Goal: Task Accomplishment & Management: Complete application form

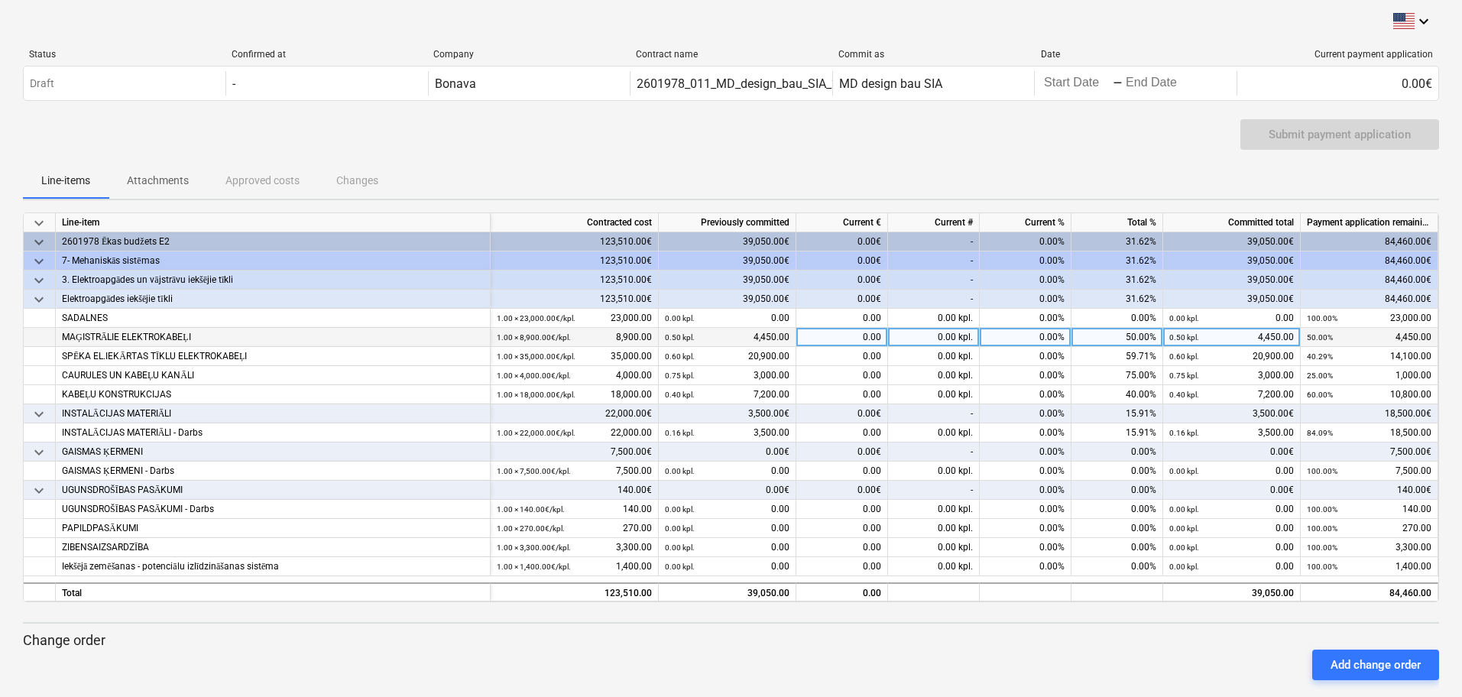
click at [894, 331] on div "0.00 kpl." at bounding box center [934, 337] width 92 height 19
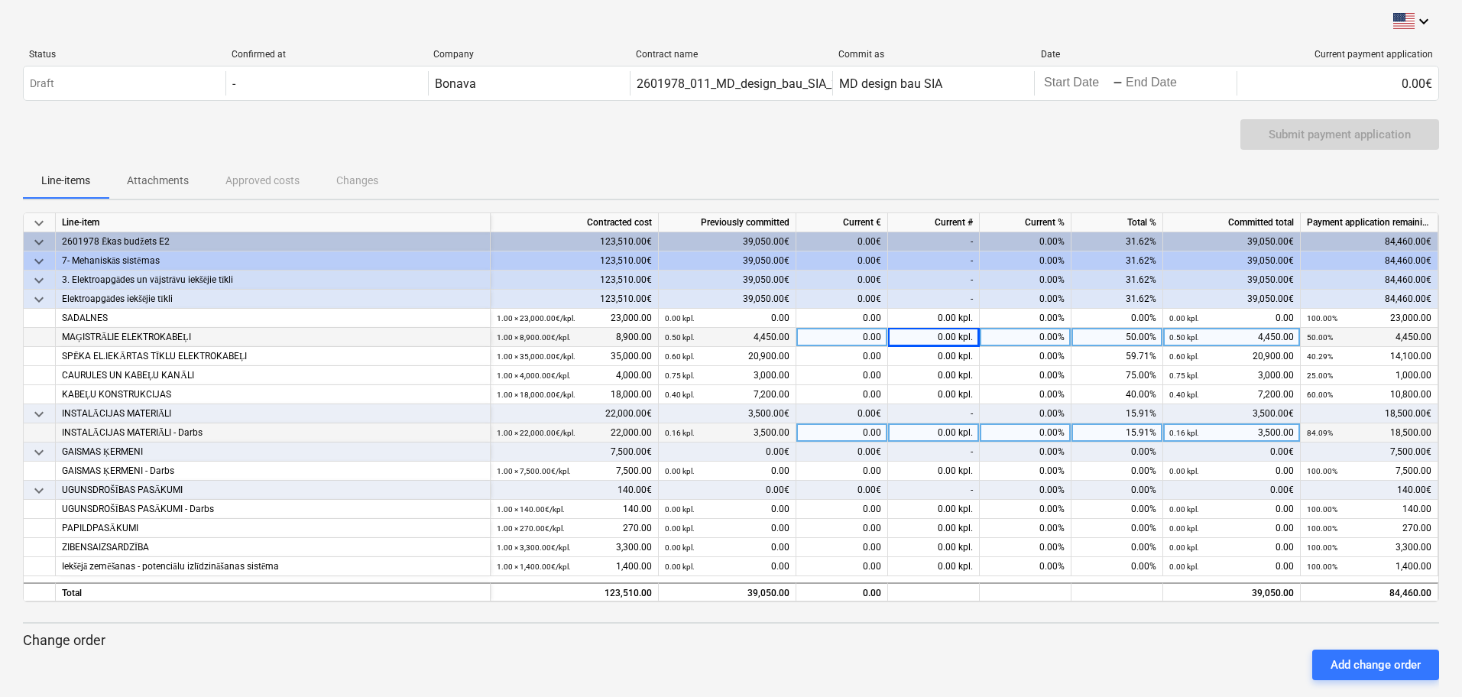
click at [913, 430] on div "0.00 kpl." at bounding box center [934, 432] width 92 height 19
type input ".1"
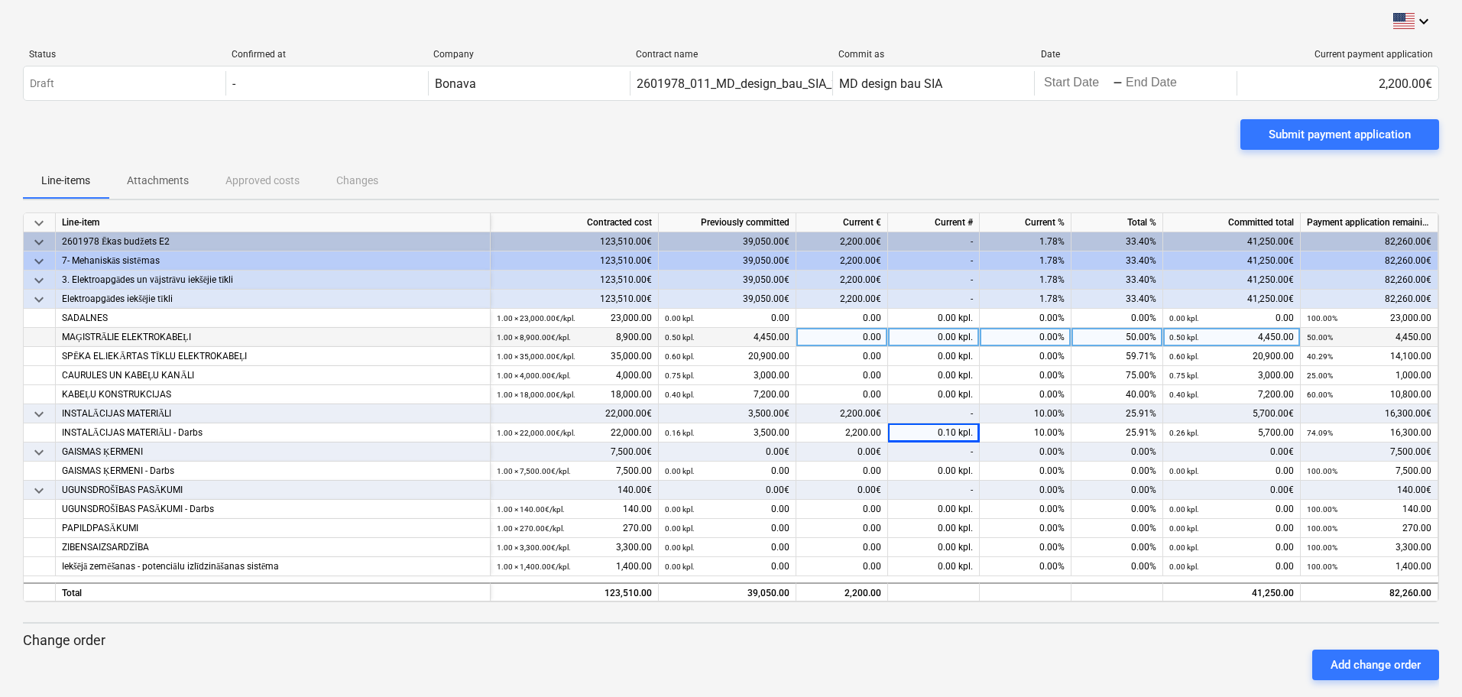
click at [925, 338] on div "0.00 kpl." at bounding box center [934, 337] width 92 height 19
click at [930, 336] on div "0.00 kpl." at bounding box center [934, 337] width 92 height 19
type input ".48"
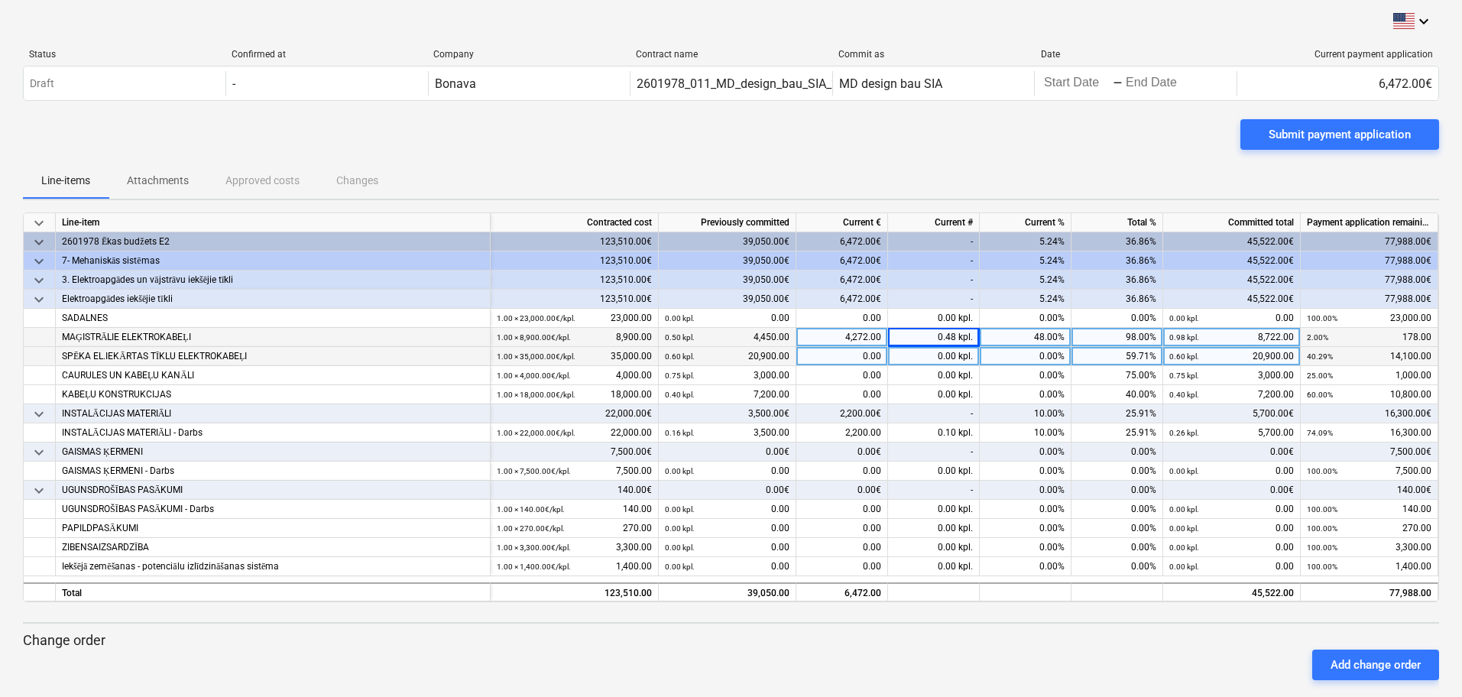
click at [935, 356] on div "0.00 kpl." at bounding box center [934, 356] width 92 height 19
type input ".4"
click at [934, 355] on div "0.40 kpl." at bounding box center [934, 356] width 92 height 19
type input ".2"
click at [934, 355] on div "0.20 kpl." at bounding box center [934, 356] width 92 height 19
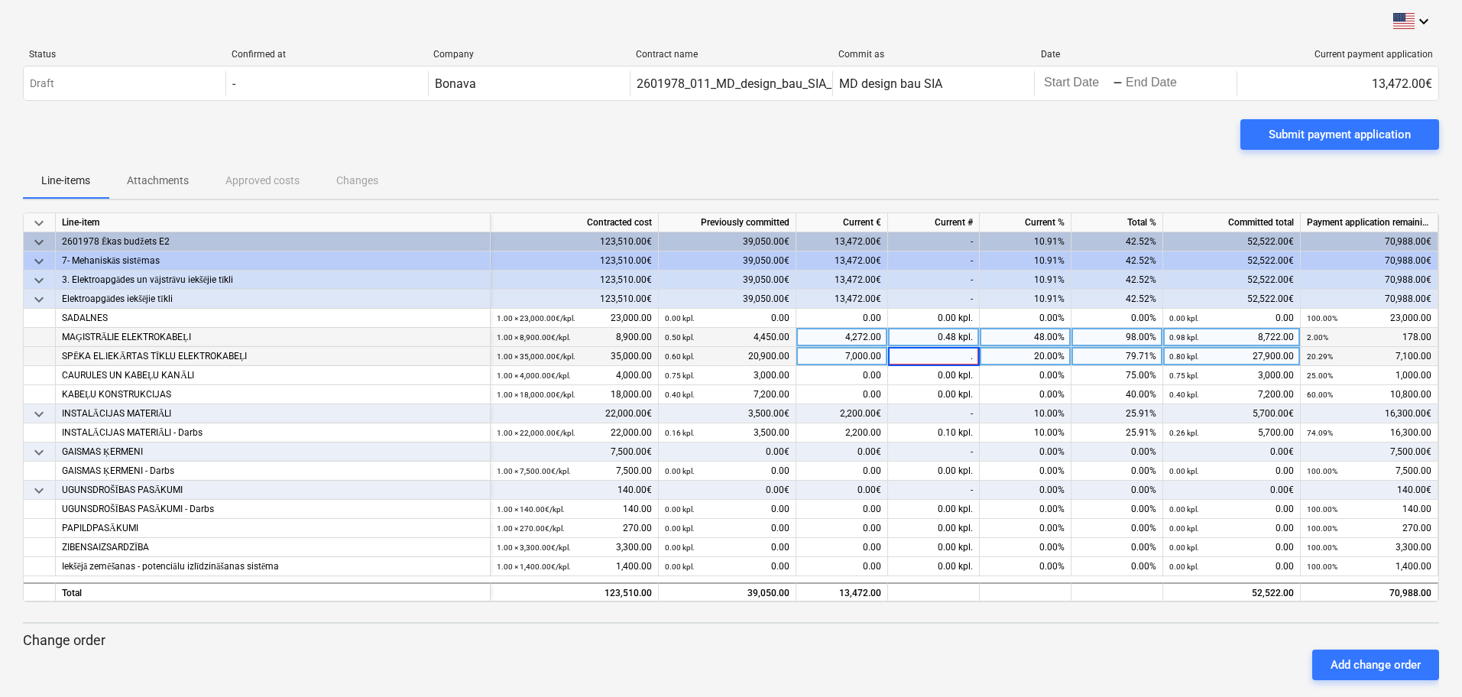
type input ".3"
click at [934, 355] on div "0.30 kpl." at bounding box center [934, 356] width 92 height 19
type input ".4"
click at [934, 355] on div "0.40 kpl." at bounding box center [934, 356] width 92 height 19
type input ".35"
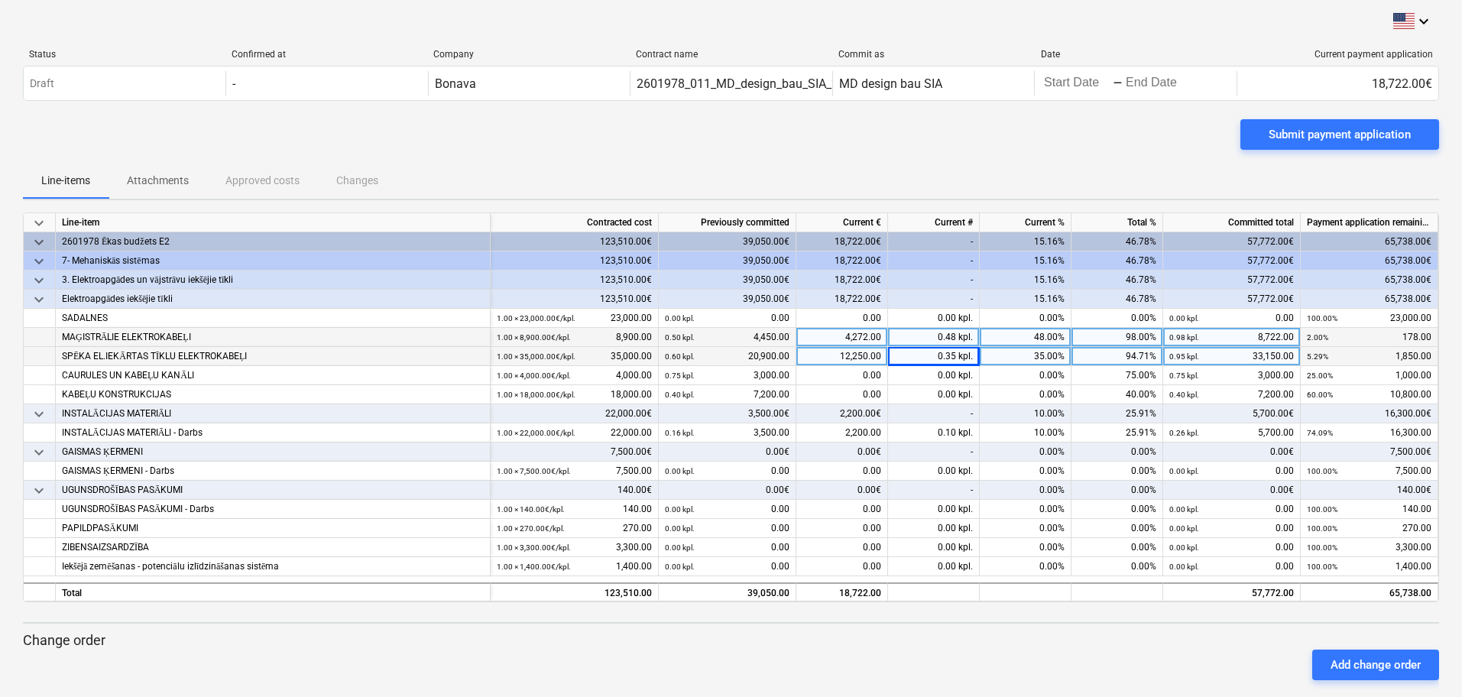
click at [934, 355] on div "0.35 kpl." at bounding box center [934, 356] width 92 height 19
type input ".34"
click at [934, 355] on div "0.34 kpl." at bounding box center [934, 356] width 92 height 19
click at [934, 355] on input "0.34" at bounding box center [933, 356] width 91 height 18
type input ".345"
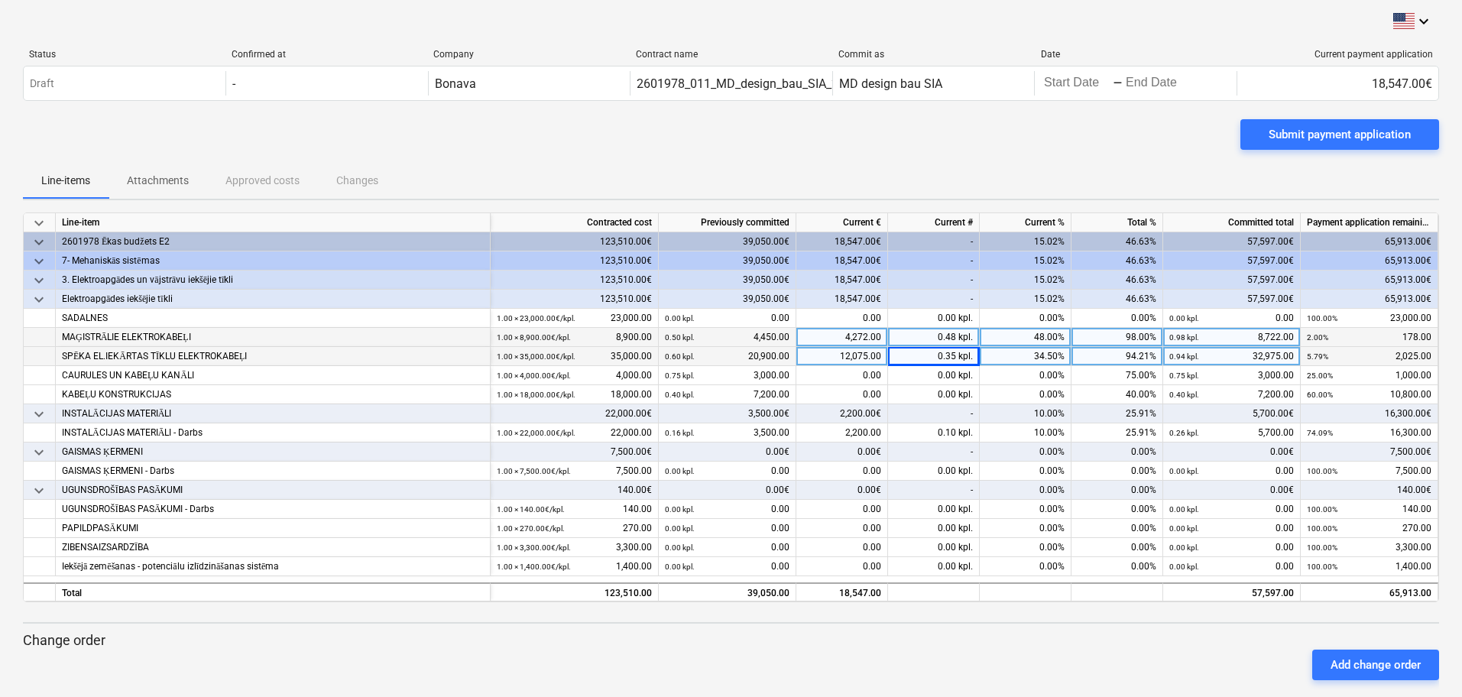
click at [934, 355] on div "0.35 kpl." at bounding box center [934, 356] width 92 height 19
click at [934, 364] on input "0.345" at bounding box center [933, 356] width 91 height 18
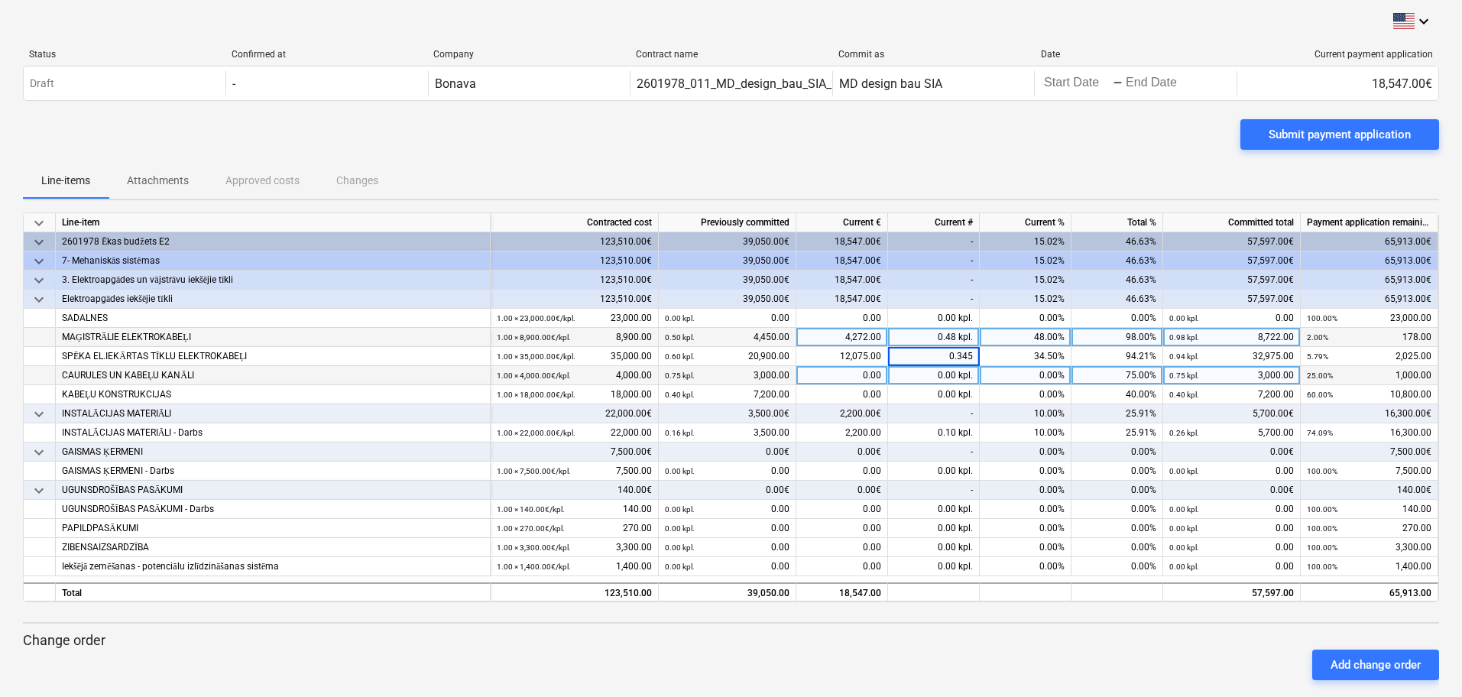
click at [931, 381] on div "0.00 kpl." at bounding box center [934, 375] width 92 height 19
type input ".5"
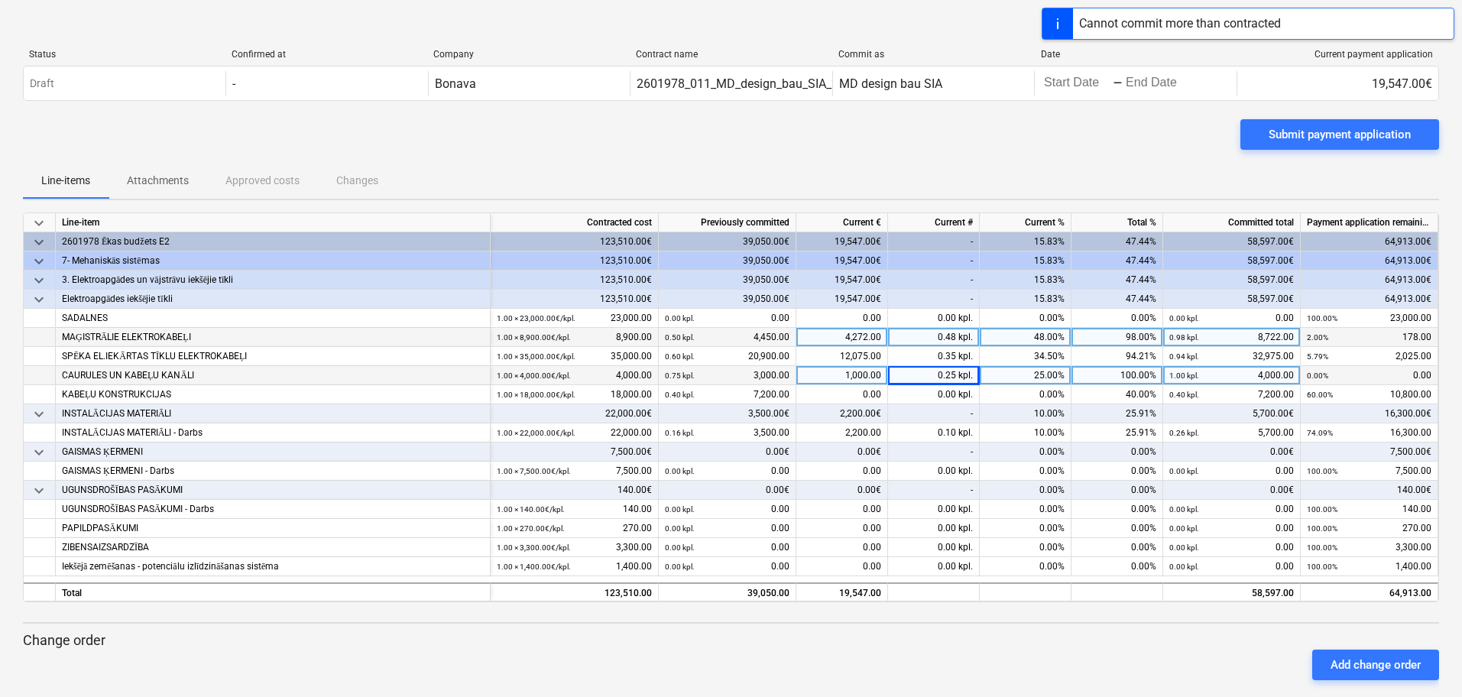
click at [931, 381] on div "0.25 kpl." at bounding box center [934, 375] width 92 height 19
type input ".2"
click at [931, 381] on div "0.20 kpl." at bounding box center [934, 375] width 92 height 19
type input ".1"
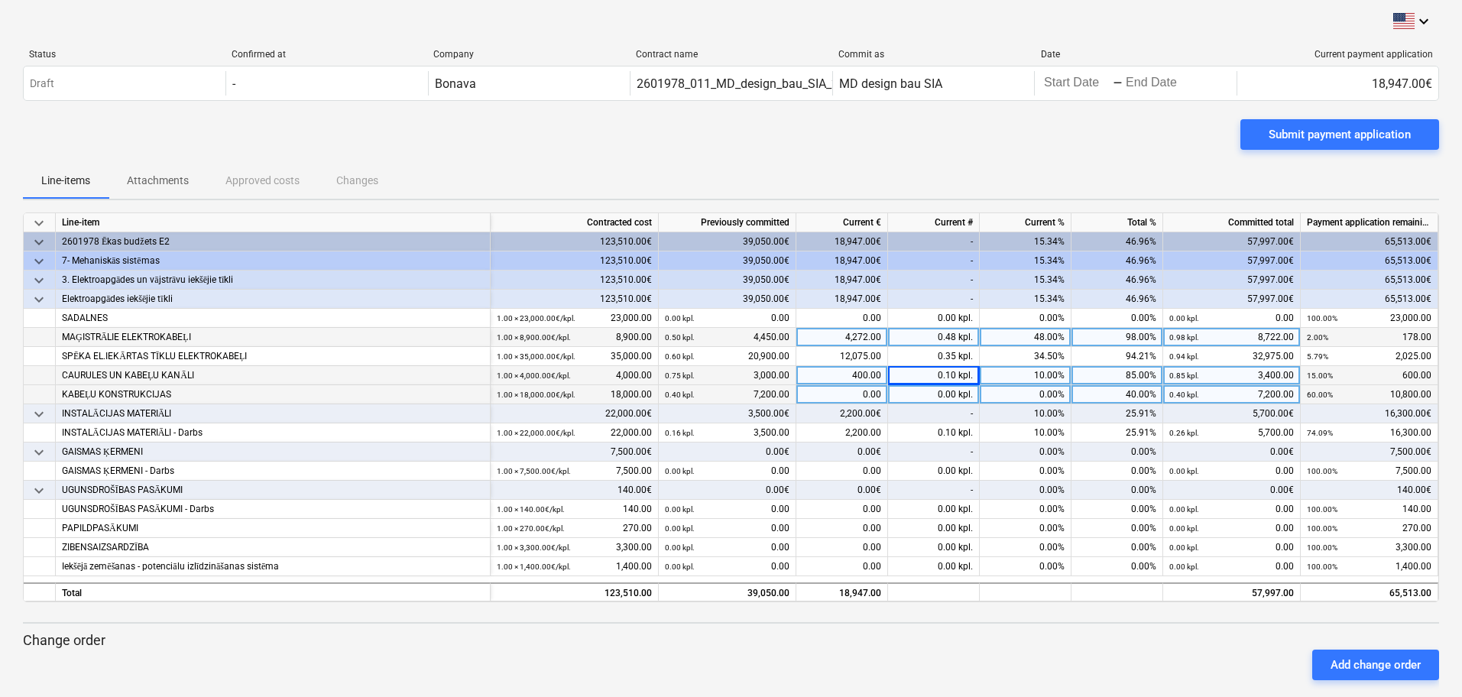
click at [928, 389] on div "0.00 kpl." at bounding box center [934, 394] width 92 height 19
type input ".45"
click at [928, 389] on div "0.45 kpl." at bounding box center [934, 394] width 92 height 19
type input ".55"
click at [928, 389] on div "0.55 kpl." at bounding box center [934, 394] width 92 height 19
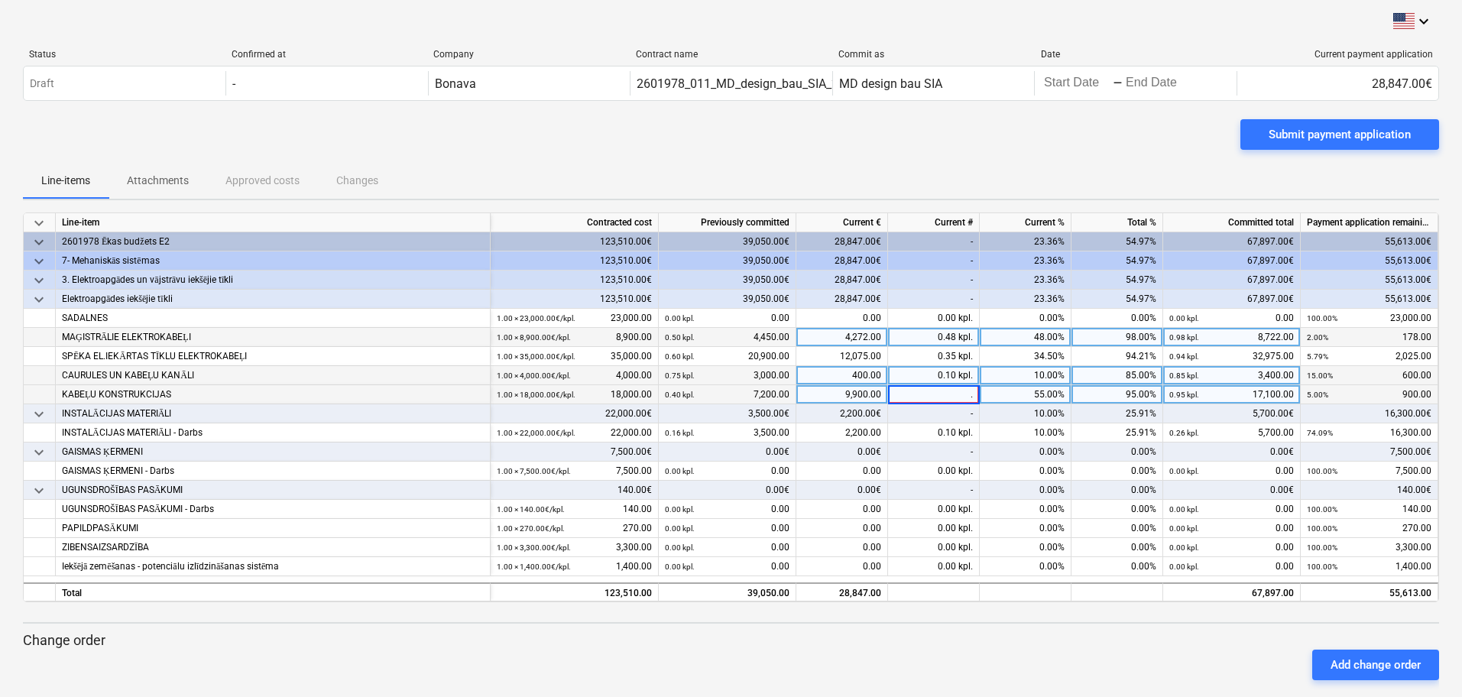
type input ".5"
click at [925, 414] on div "-" at bounding box center [934, 413] width 92 height 19
click at [1014, 645] on div "Add change order" at bounding box center [731, 665] width 1429 height 43
click at [922, 397] on div "0.50 kpl." at bounding box center [934, 394] width 92 height 19
type input ".52"
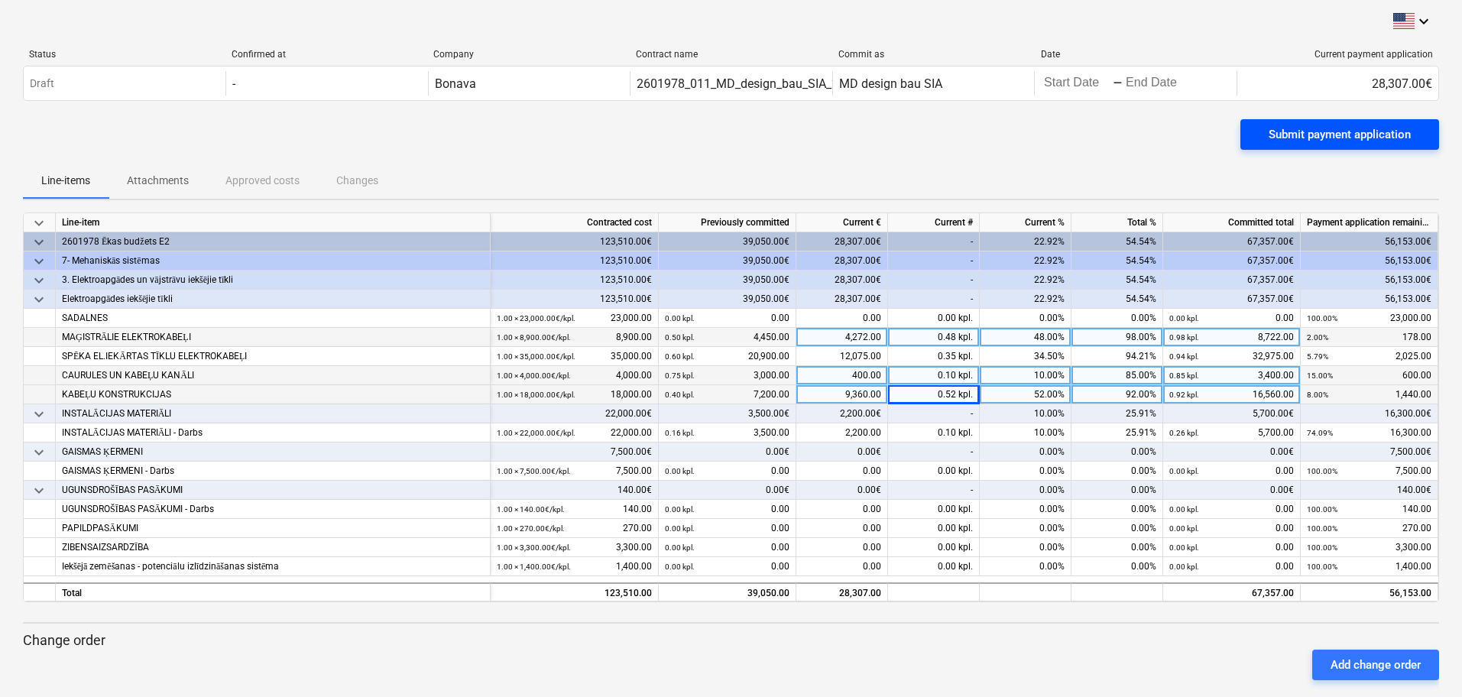
click at [1296, 136] on div "Submit payment application" at bounding box center [1340, 135] width 142 height 20
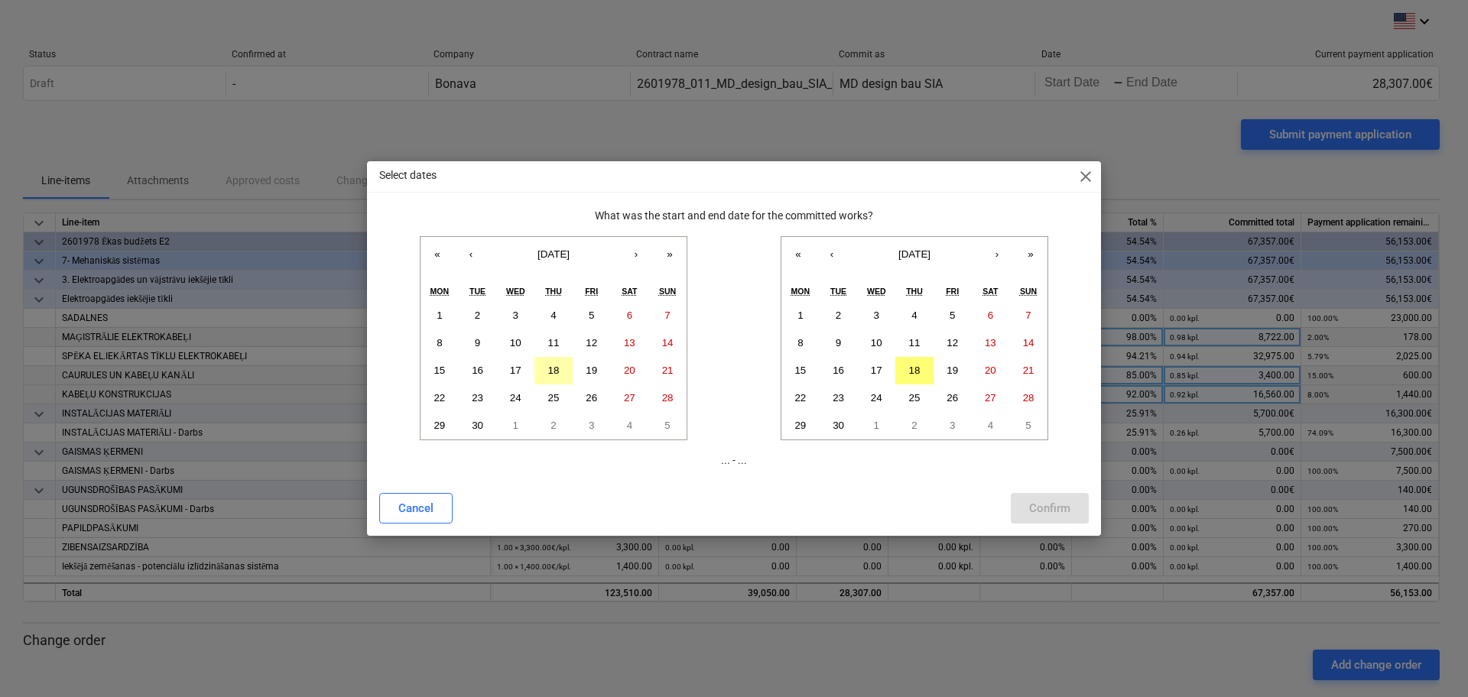
click at [556, 371] on abbr "18" at bounding box center [553, 370] width 11 height 11
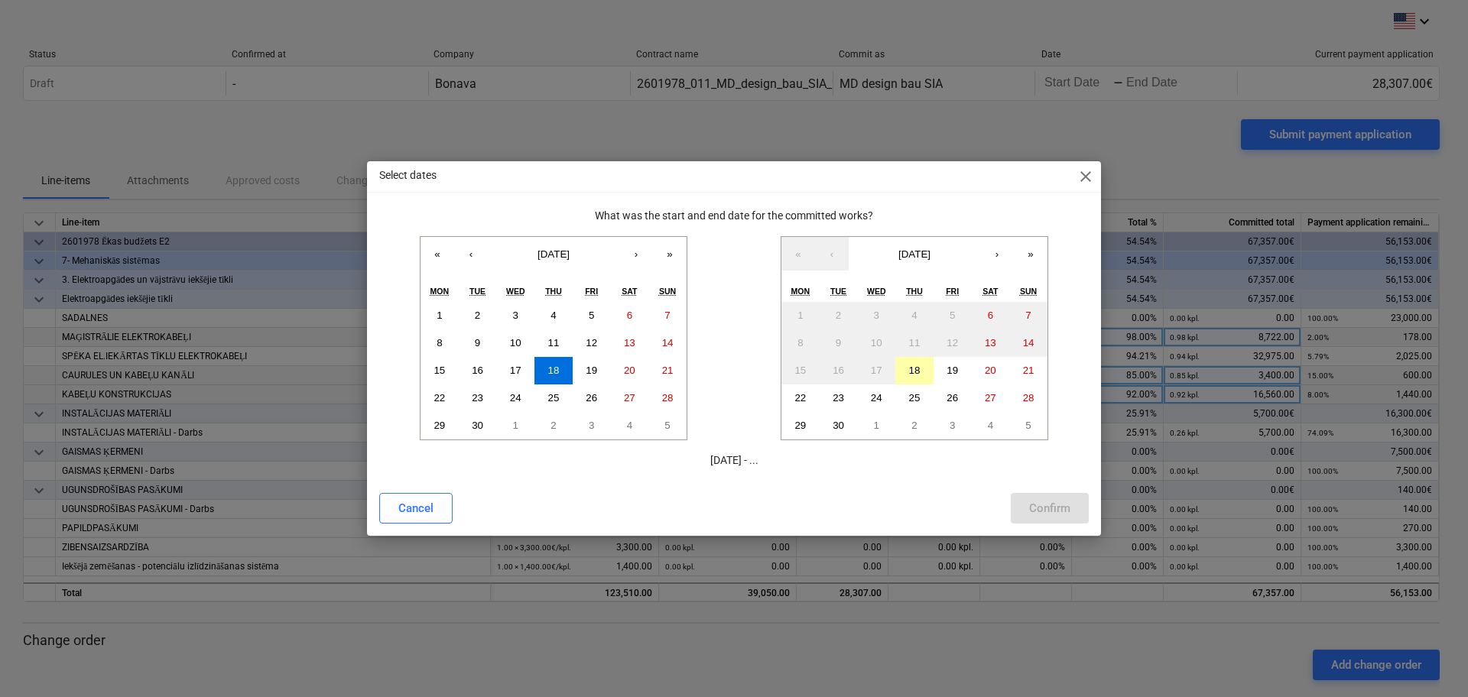
click at [912, 372] on abbr "18" at bounding box center [914, 370] width 11 height 11
click at [1065, 503] on div "Confirm" at bounding box center [1049, 508] width 41 height 20
